Goal: Task Accomplishment & Management: Complete application form

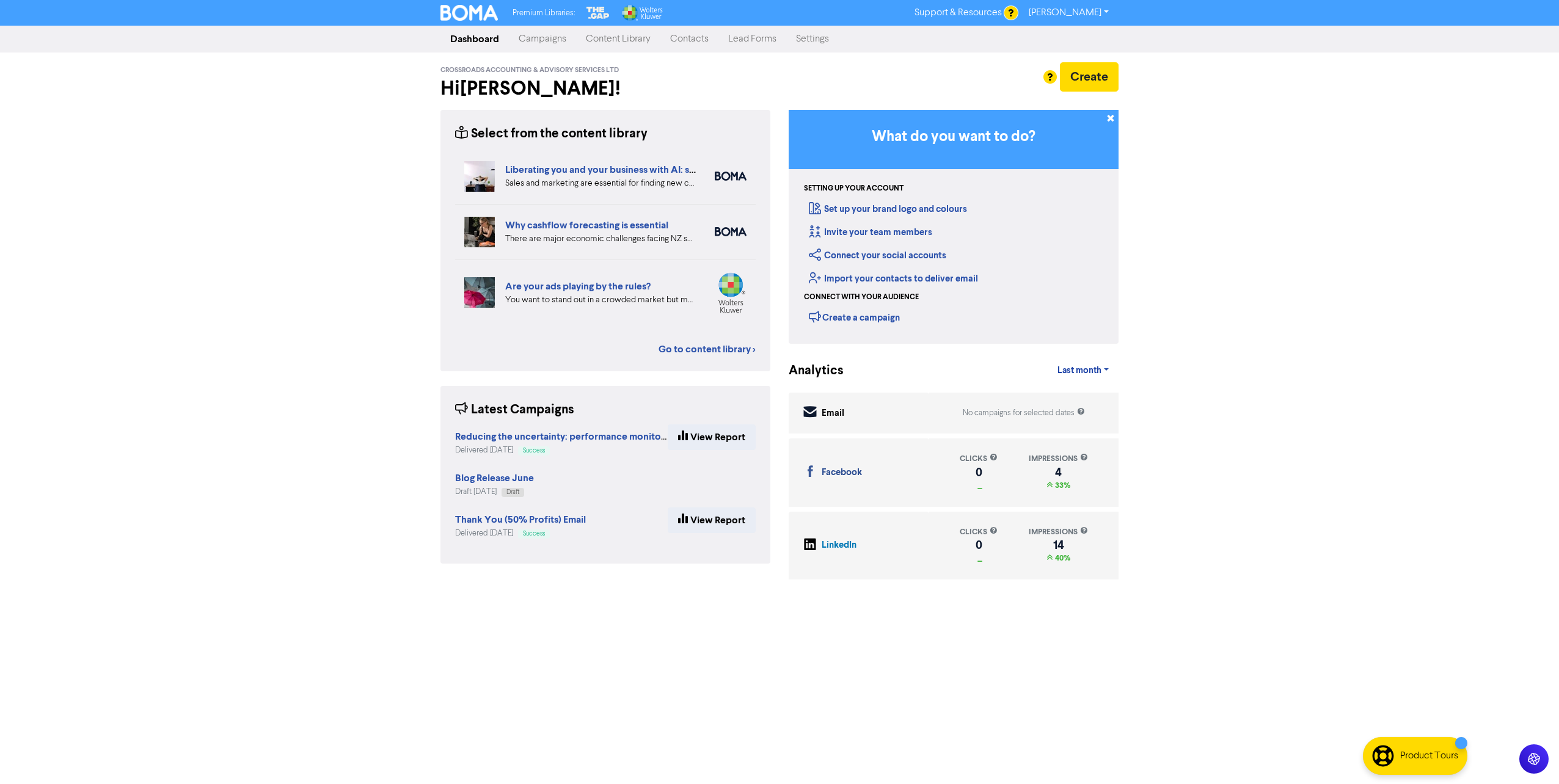
click at [1096, 11] on link "[PERSON_NAME]" at bounding box center [1068, 13] width 99 height 20
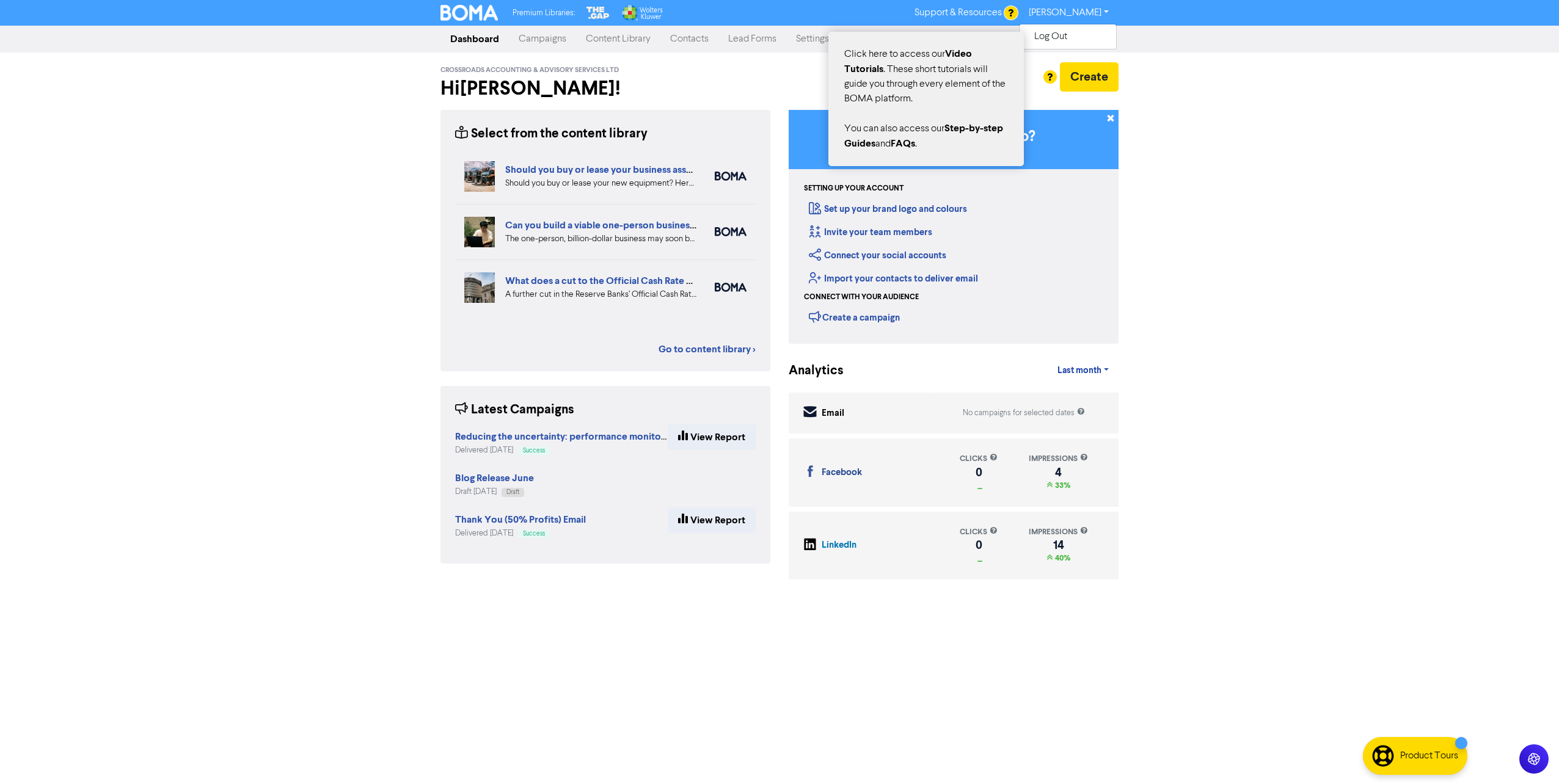
click at [866, 68] on span "Video Tutorials" at bounding box center [908, 61] width 128 height 27
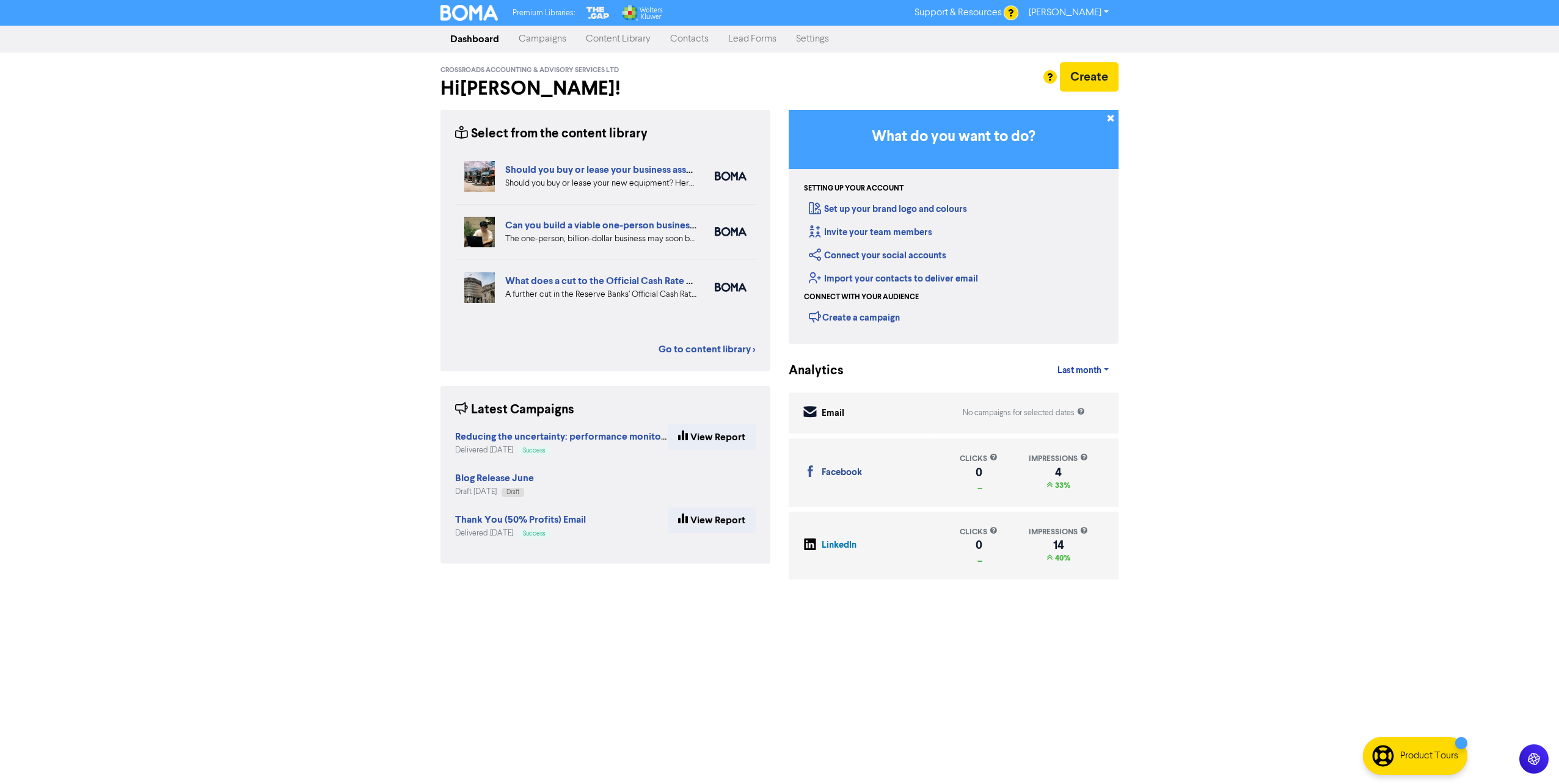
click at [688, 42] on link "Contacts" at bounding box center [689, 39] width 58 height 24
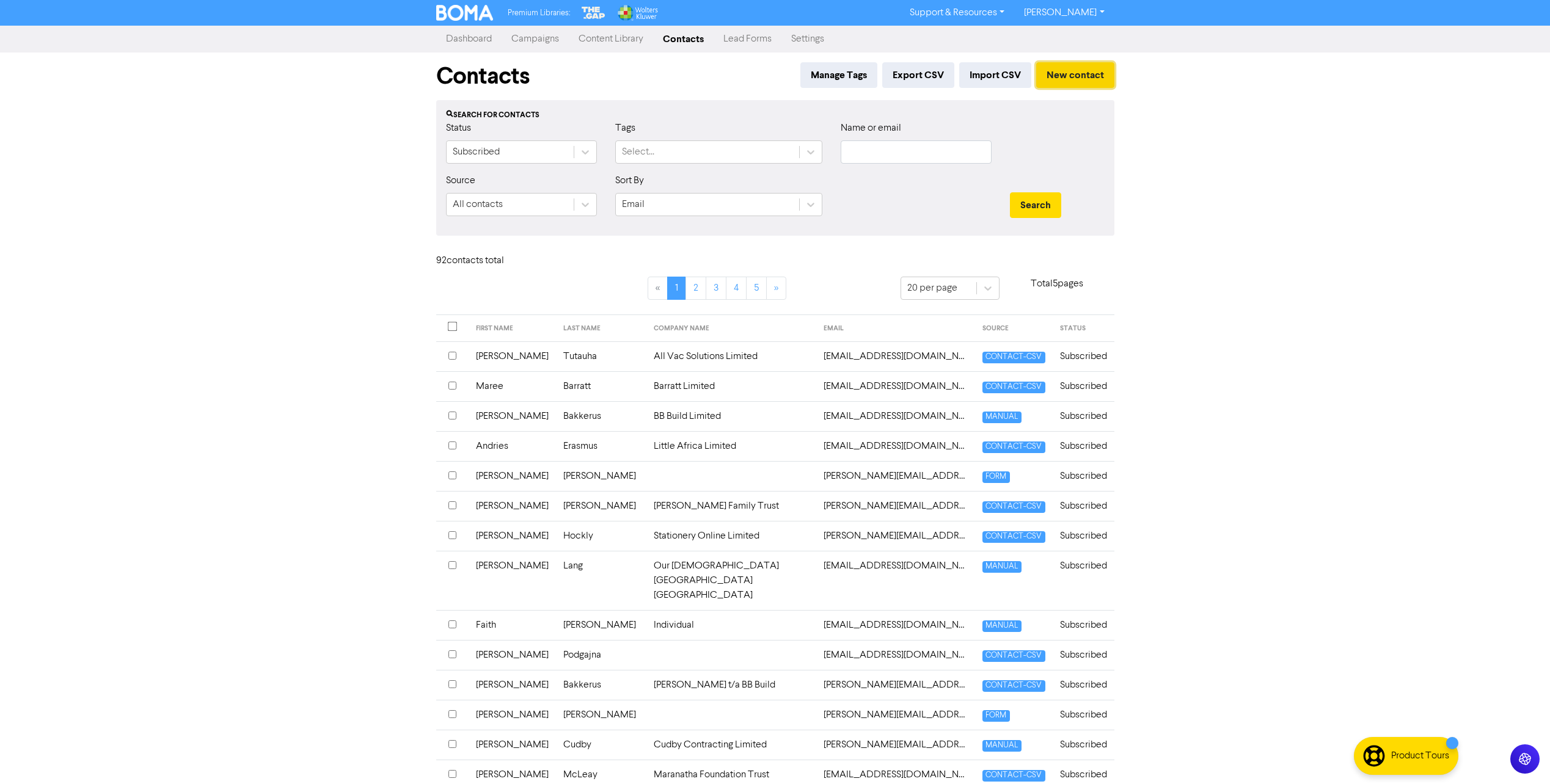
click at [1058, 73] on button "New contact" at bounding box center [1075, 75] width 78 height 26
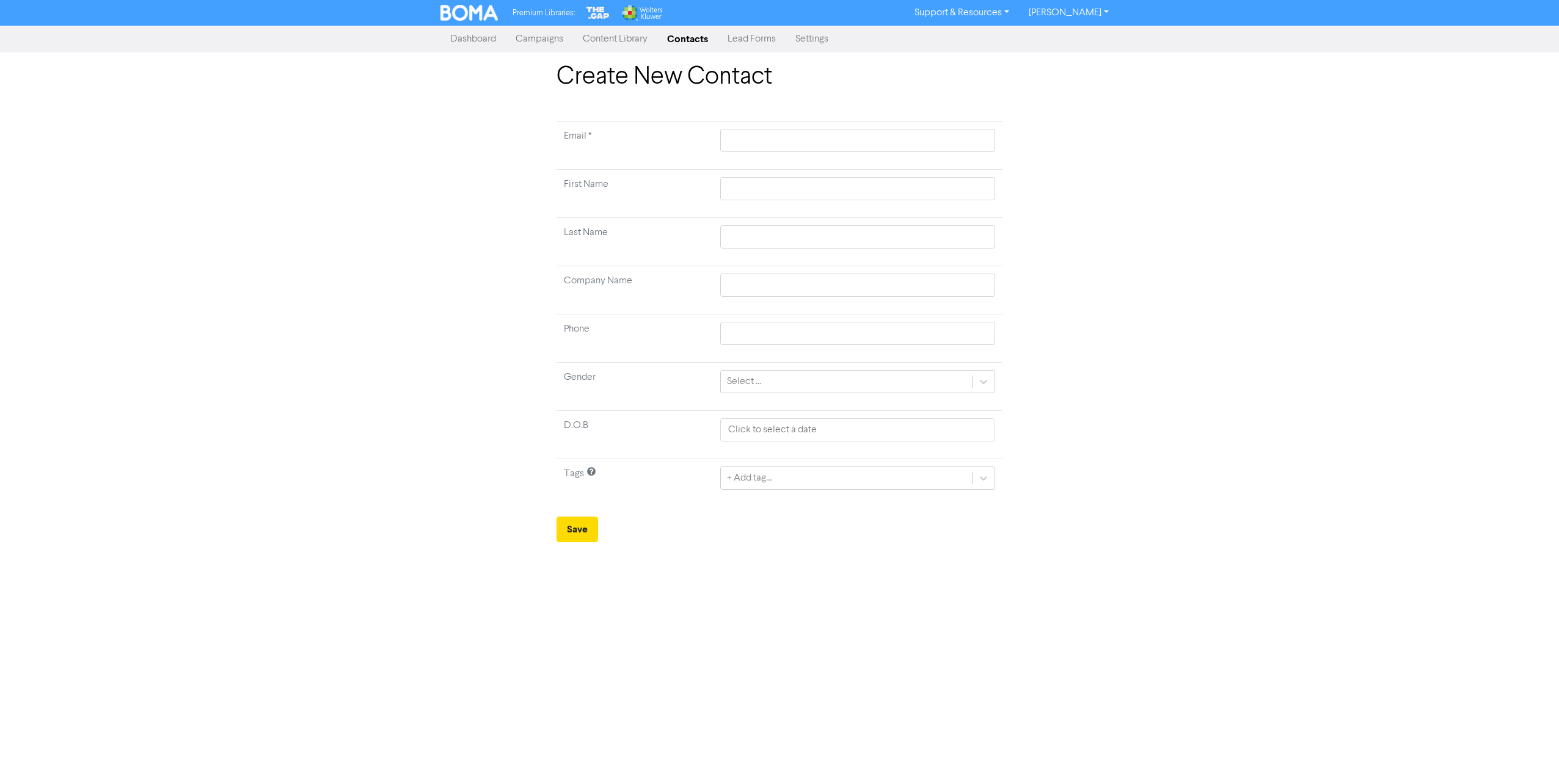
click at [739, 124] on td at bounding box center [858, 145] width 289 height 48
click at [739, 135] on input "text" at bounding box center [858, 140] width 275 height 23
type input "e"
type input "el"
type input "elm"
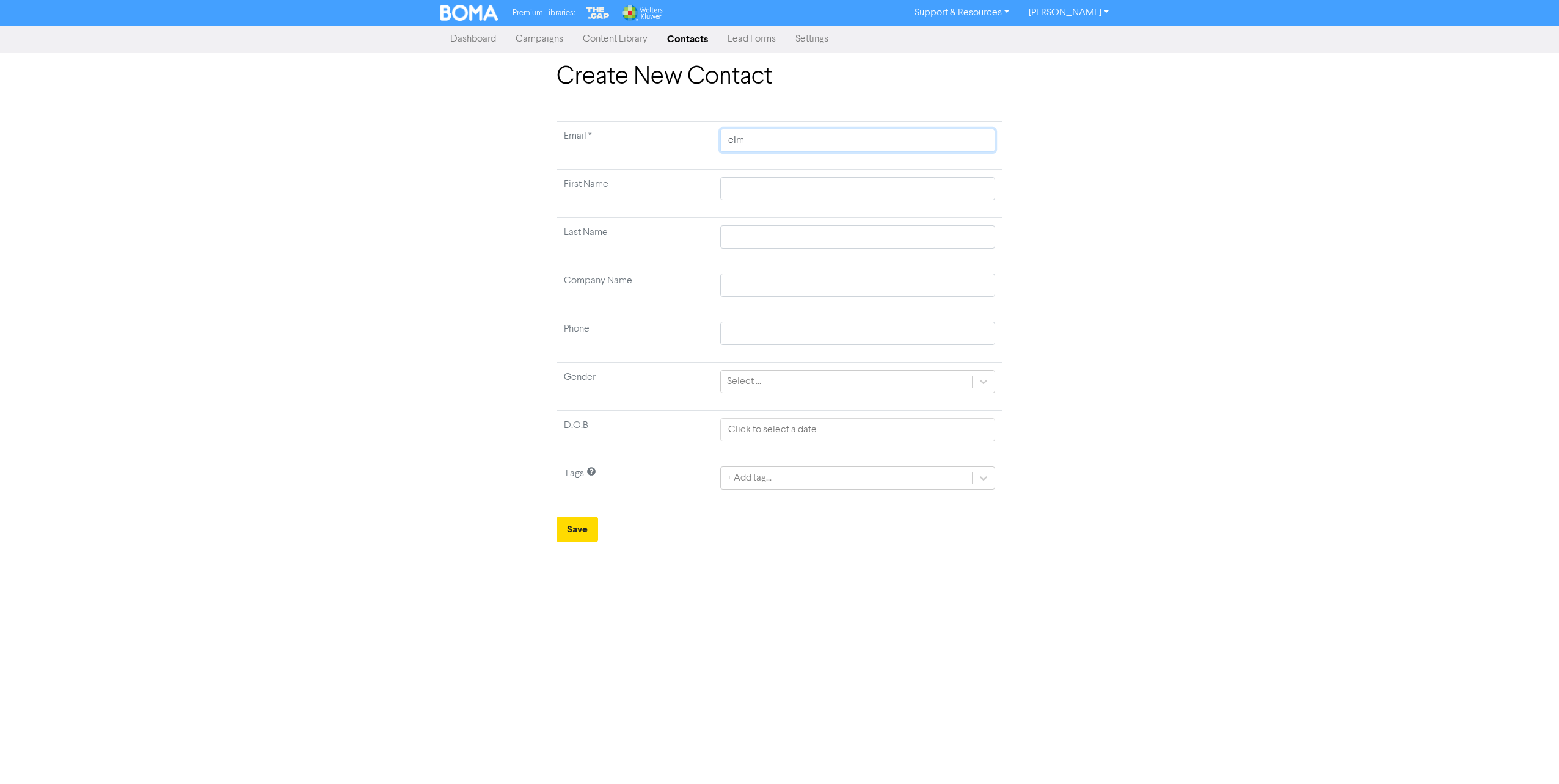
type input "elme"
type input "[PERSON_NAME]"
type input "[PERSON_NAME][EMAIL_ADDRESS][DOMAIN_NAME]"
type input "[PERSON_NAME]"
type input "Borabo"
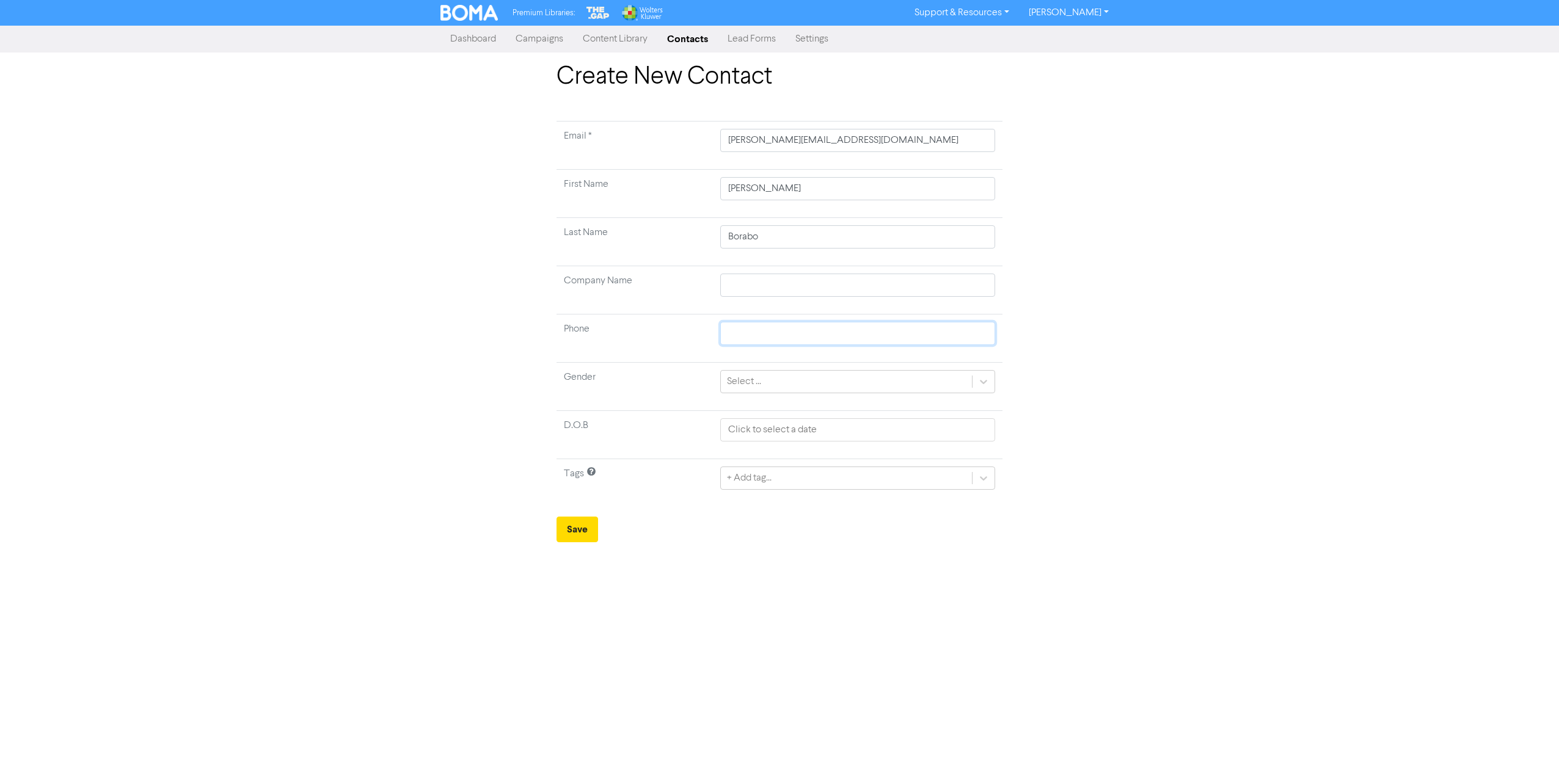
type input "0220719600"
click at [858, 384] on div "Select ..." at bounding box center [845, 381] width 251 height 22
click at [805, 411] on div "[DEMOGRAPHIC_DATA]" at bounding box center [858, 413] width 275 height 24
click at [583, 532] on button "Save" at bounding box center [577, 529] width 42 height 26
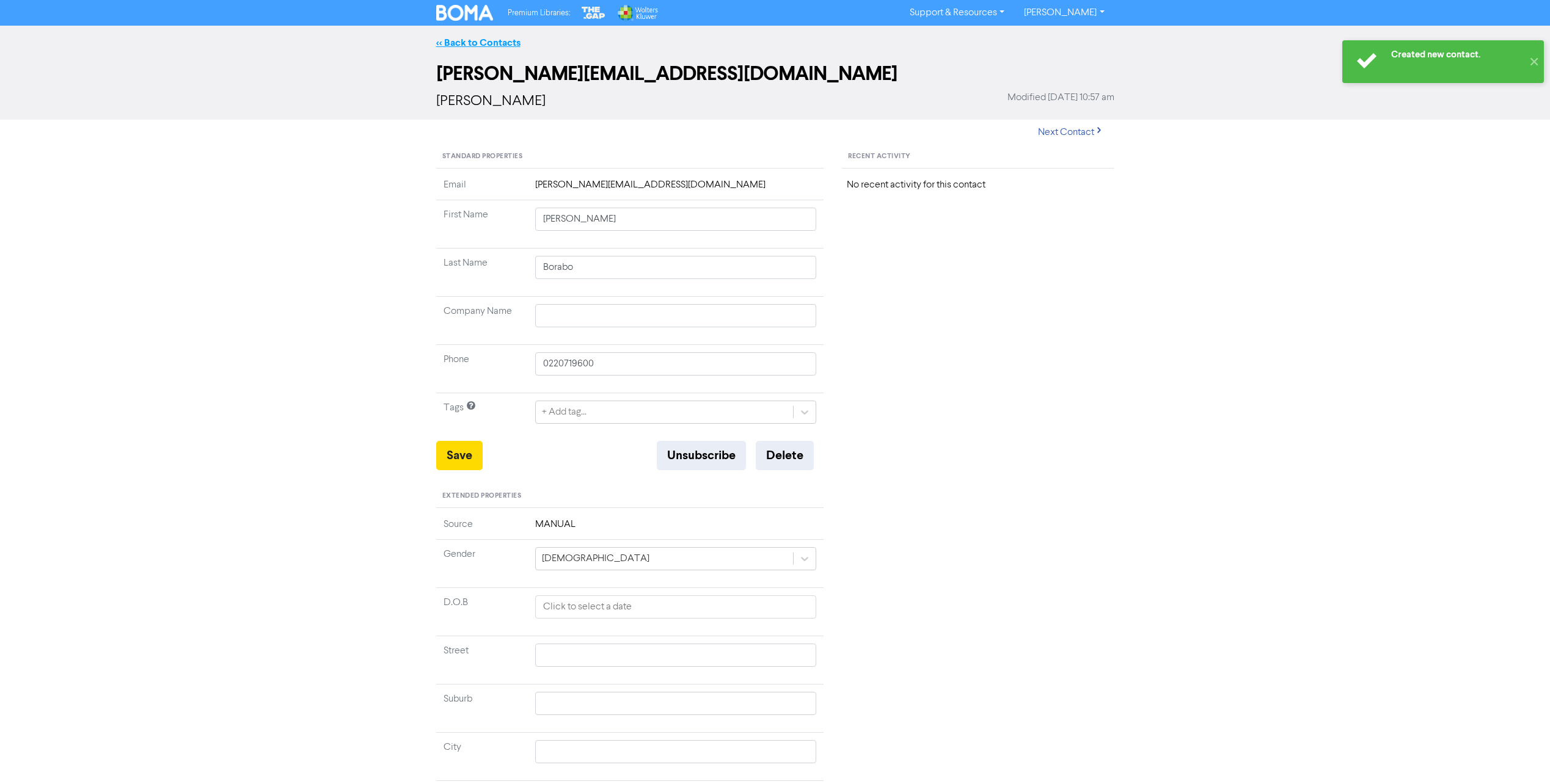
click at [478, 43] on link "<< Back to Contacts" at bounding box center [478, 42] width 84 height 12
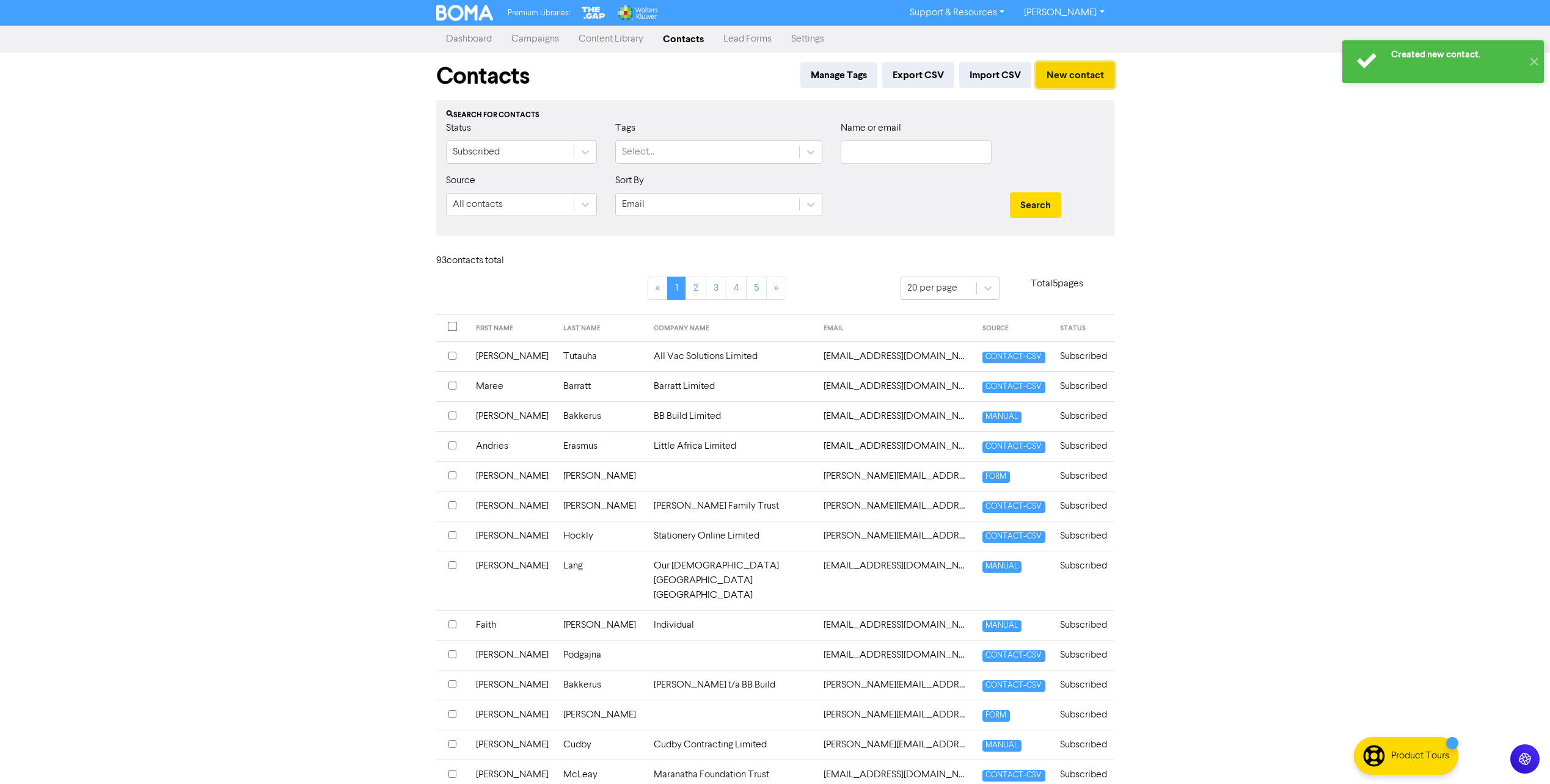
click at [1090, 73] on button "New contact" at bounding box center [1075, 75] width 78 height 26
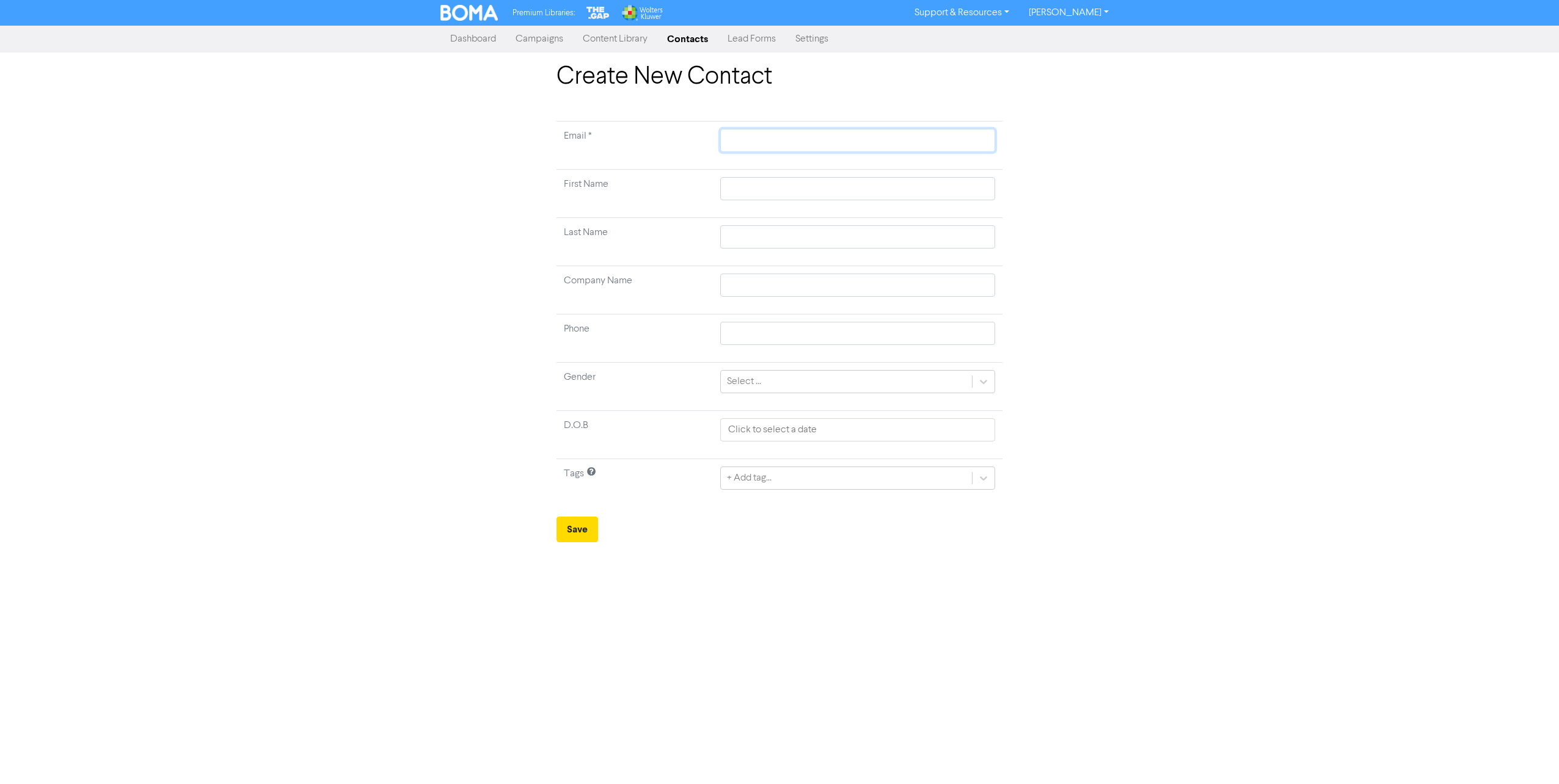
click at [770, 134] on input "text" at bounding box center [858, 140] width 275 height 23
type input "p"
type input "pa"
type input "patr"
type input "[PERSON_NAME][EMAIL_ADDRESS][DOMAIN_NAME]"
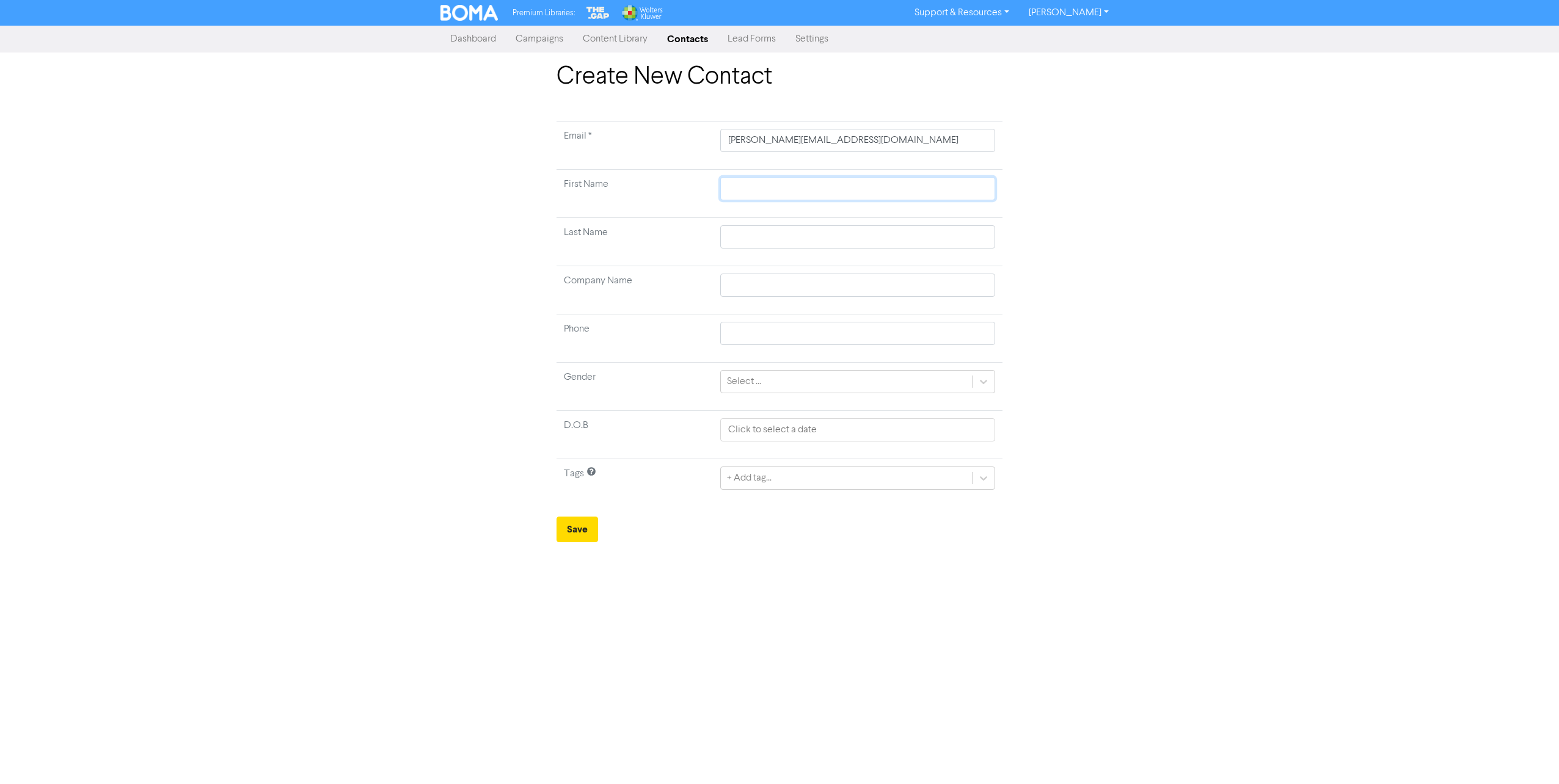
type input "[PERSON_NAME]"
type input "0272938762"
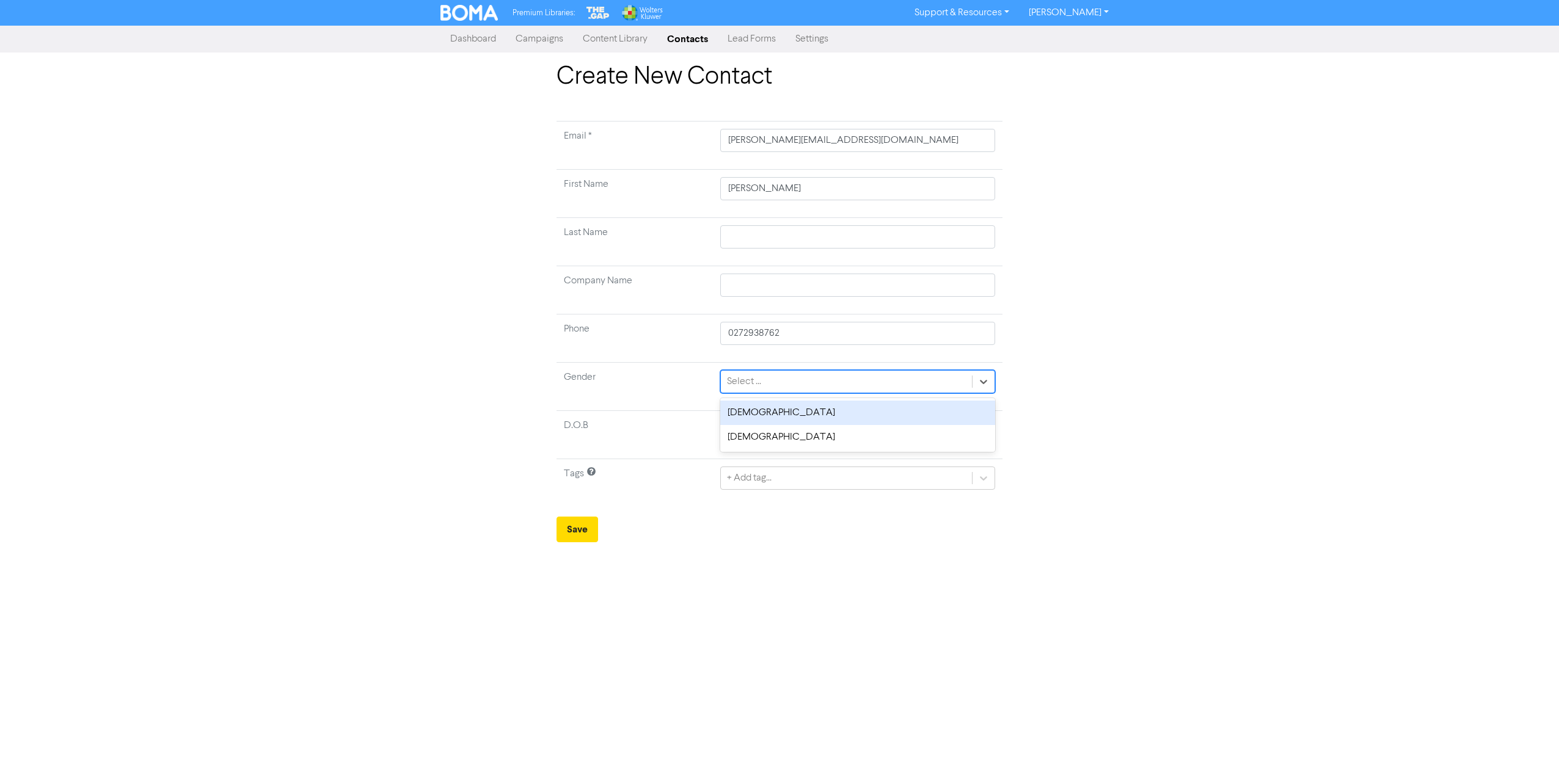
click at [784, 383] on div "Select ..." at bounding box center [845, 381] width 251 height 22
click at [764, 439] on div "[DEMOGRAPHIC_DATA]" at bounding box center [858, 437] width 275 height 24
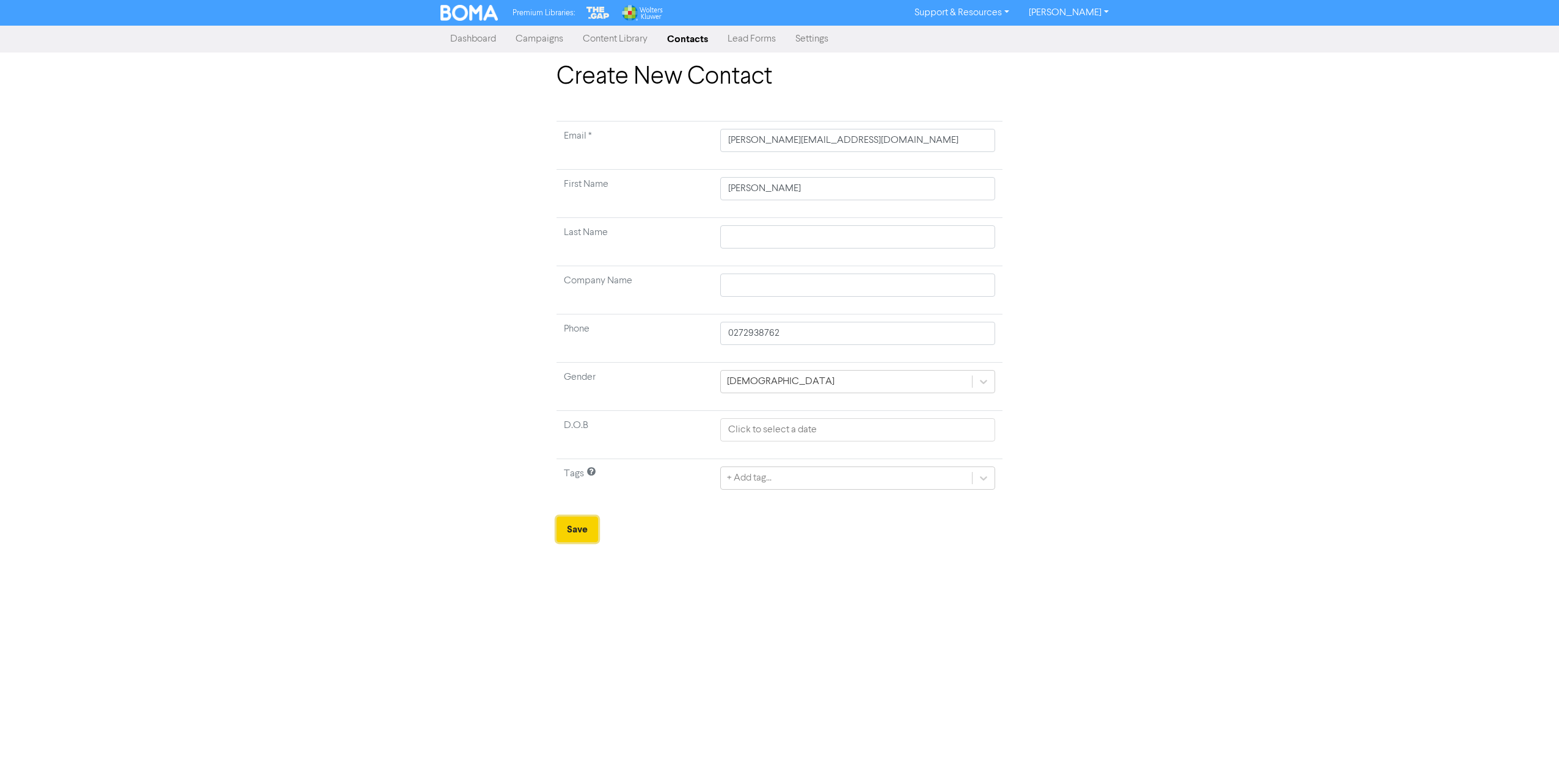
click at [571, 536] on button "Save" at bounding box center [577, 529] width 42 height 26
